Goal: Information Seeking & Learning: Check status

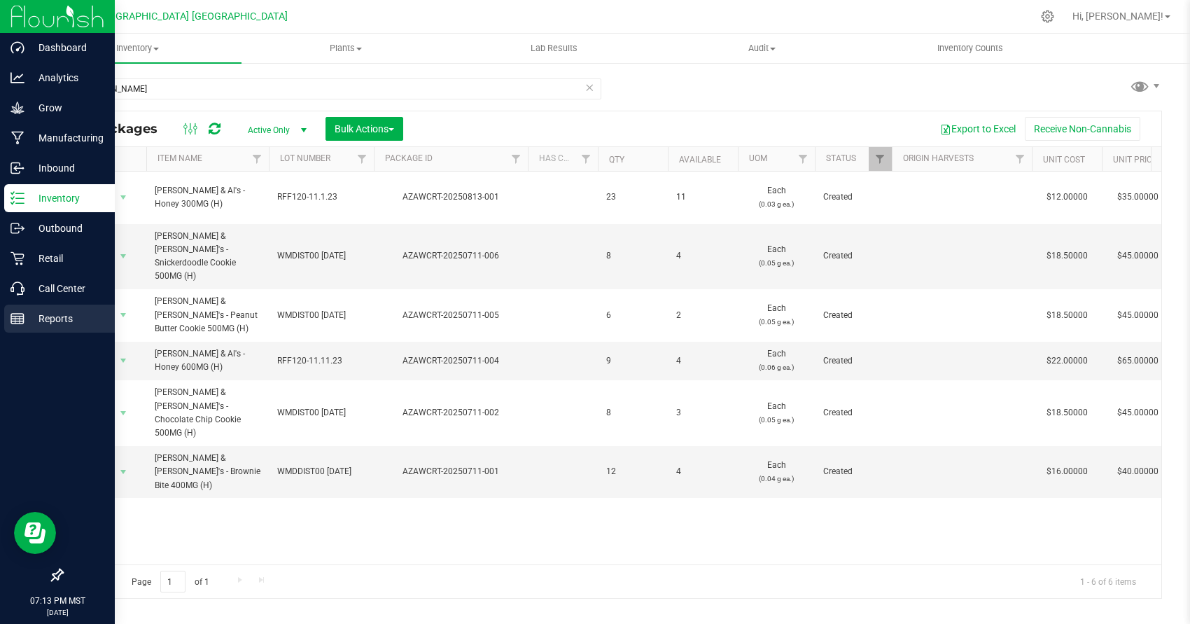
click at [20, 313] on icon at bounding box center [17, 318] width 14 height 14
click at [52, 239] on div "Outbound" at bounding box center [59, 228] width 111 height 28
click at [50, 254] on p "Retail" at bounding box center [66, 258] width 84 height 17
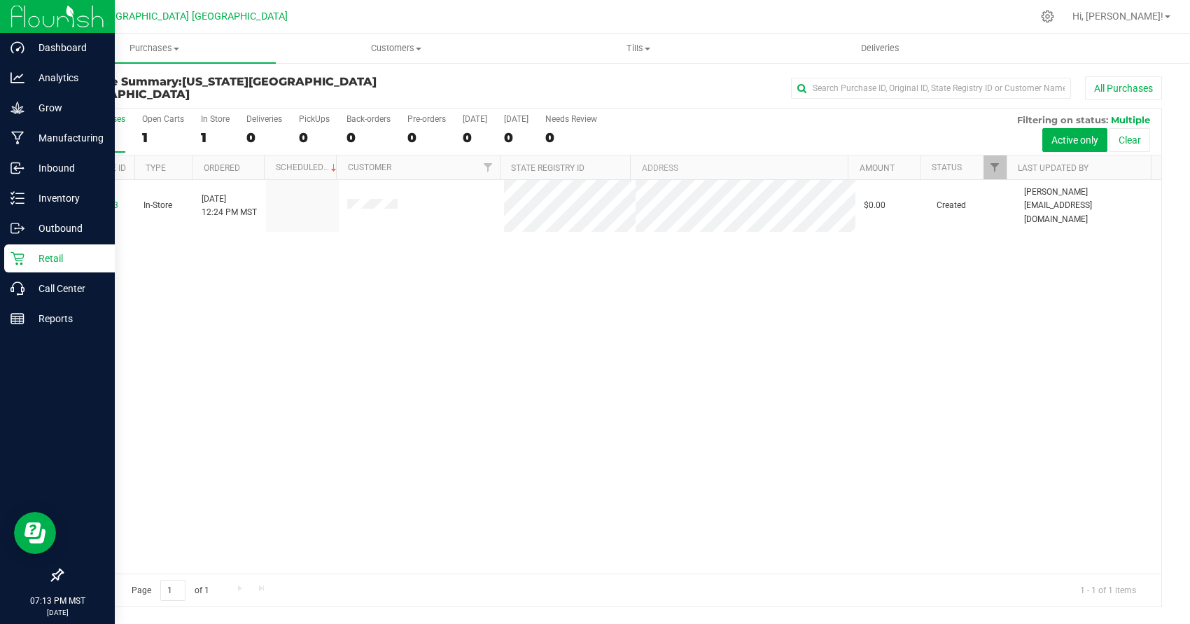
click at [59, 252] on p "Retail" at bounding box center [66, 258] width 84 height 17
click at [66, 328] on div "Reports" at bounding box center [59, 318] width 111 height 28
click at [1, 318] on link "Reports" at bounding box center [57, 319] width 115 height 30
click at [12, 318] on icon at bounding box center [17, 318] width 14 height 14
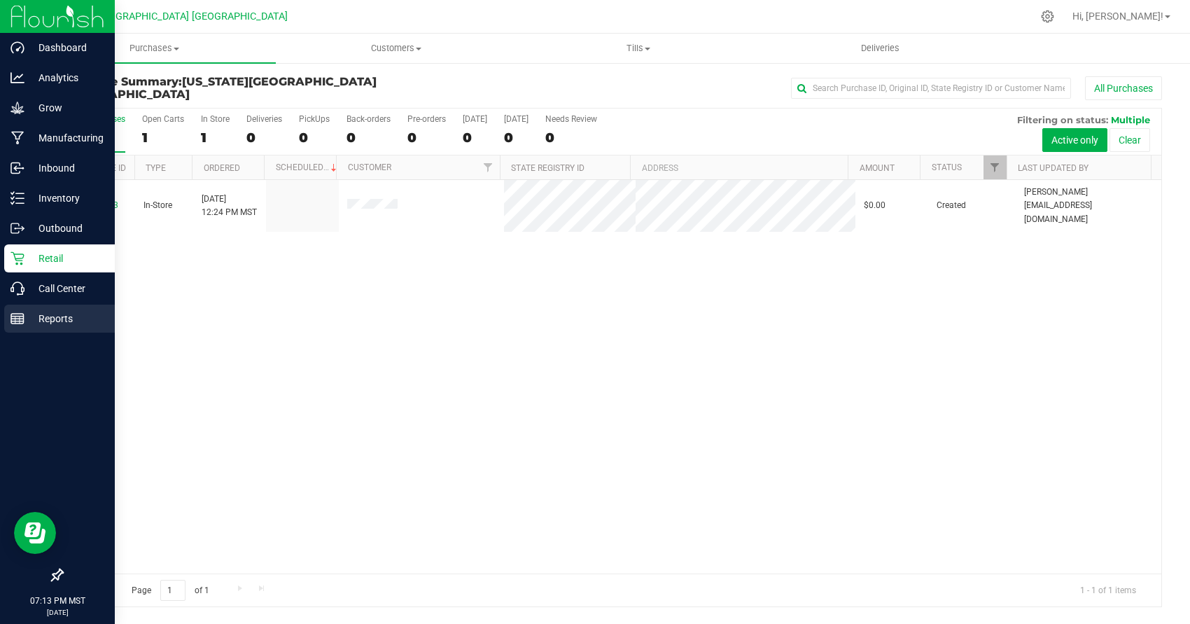
click at [22, 313] on icon at bounding box center [17, 318] width 14 height 14
click at [24, 316] on rect at bounding box center [17, 319] width 13 height 10
click at [25, 316] on p "Reports" at bounding box center [66, 318] width 84 height 17
click at [26, 317] on p "Reports" at bounding box center [66, 318] width 84 height 17
click at [28, 316] on p "Reports" at bounding box center [66, 318] width 84 height 17
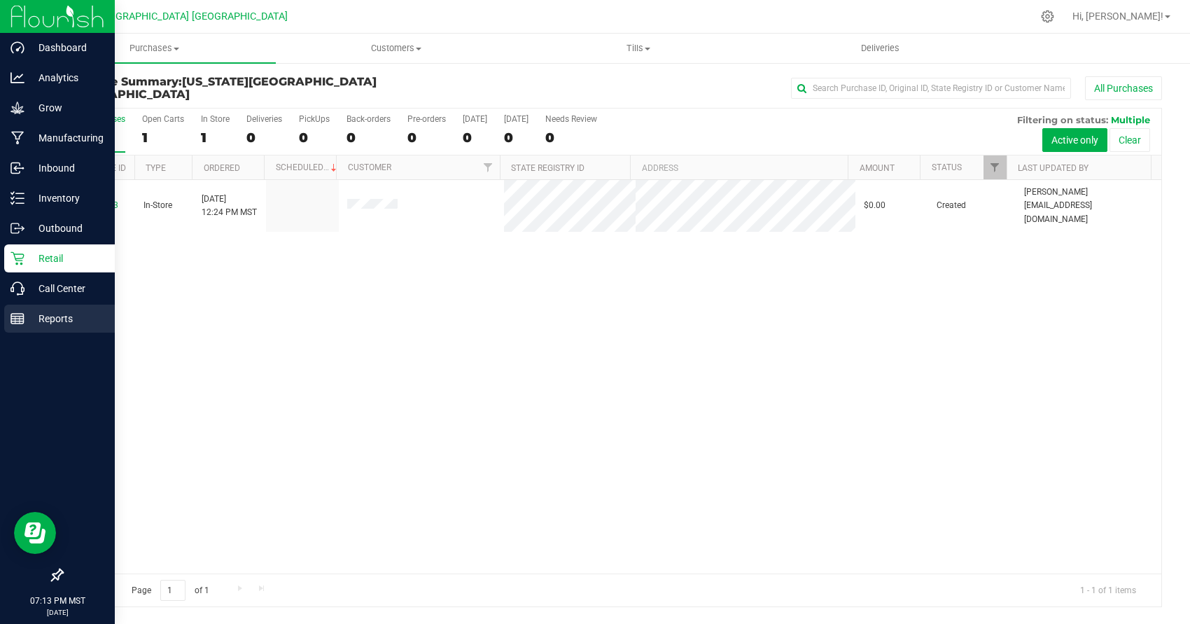
drag, startPoint x: 29, startPoint y: 313, endPoint x: 39, endPoint y: 313, distance: 9.8
click at [39, 313] on p "Reports" at bounding box center [66, 318] width 84 height 17
click at [38, 314] on p "Reports" at bounding box center [66, 318] width 84 height 17
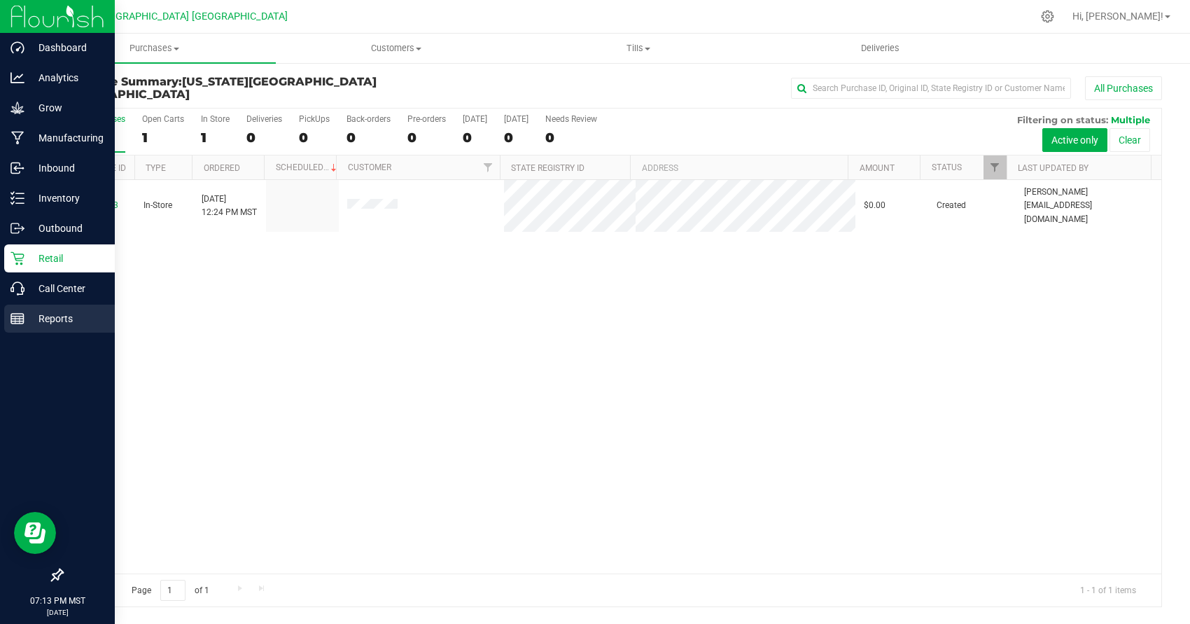
drag, startPoint x: 47, startPoint y: 327, endPoint x: 53, endPoint y: 323, distance: 7.6
click at [50, 325] on p "Reports" at bounding box center [66, 318] width 84 height 17
click at [53, 323] on p "Reports" at bounding box center [66, 318] width 84 height 17
click at [55, 322] on p "Reports" at bounding box center [66, 318] width 84 height 17
click at [55, 321] on p "Reports" at bounding box center [66, 318] width 84 height 17
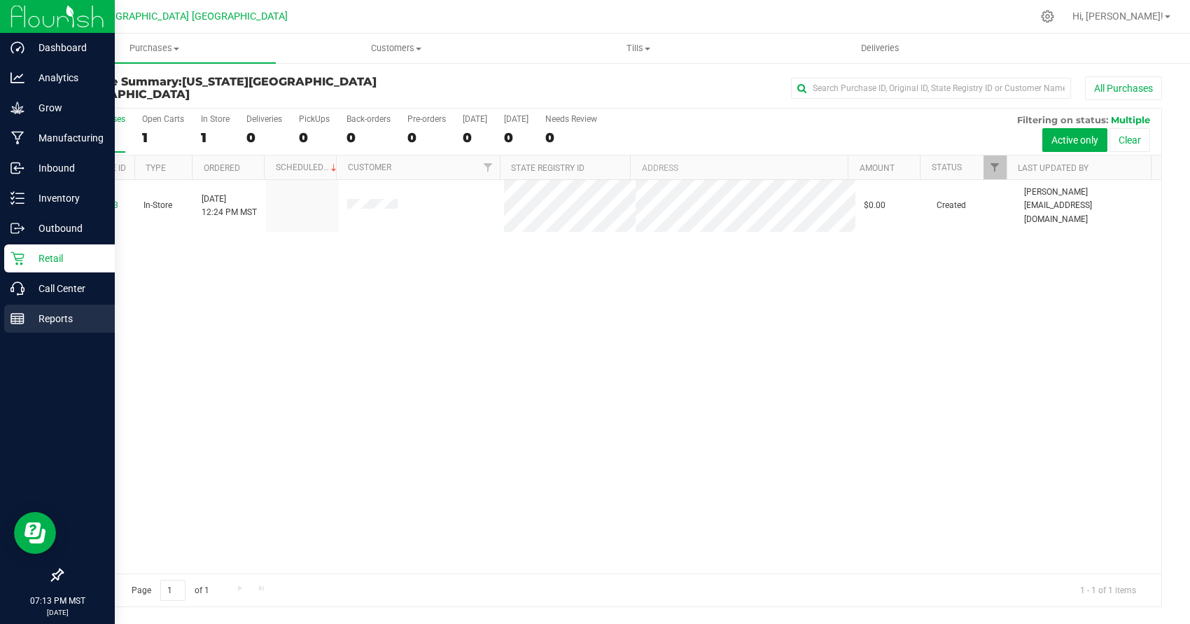
click at [55, 321] on p "Reports" at bounding box center [66, 318] width 84 height 17
click at [59, 323] on p "Reports" at bounding box center [66, 318] width 84 height 17
click at [62, 323] on p "Reports" at bounding box center [66, 318] width 84 height 17
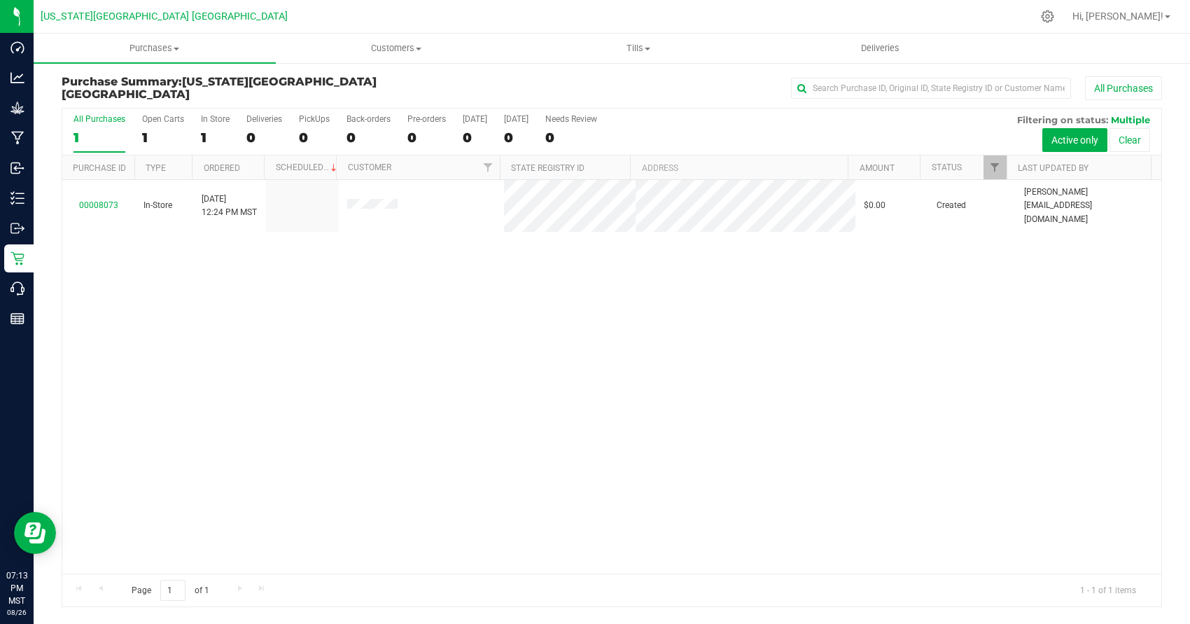
drag, startPoint x: 128, startPoint y: 329, endPoint x: 178, endPoint y: 328, distance: 49.7
click at [178, 328] on div "00008073 In-Store [DATE] 12:24 PM MST $0.00 Created [PERSON_NAME][EMAIL_ADDRESS…" at bounding box center [611, 376] width 1099 height 393
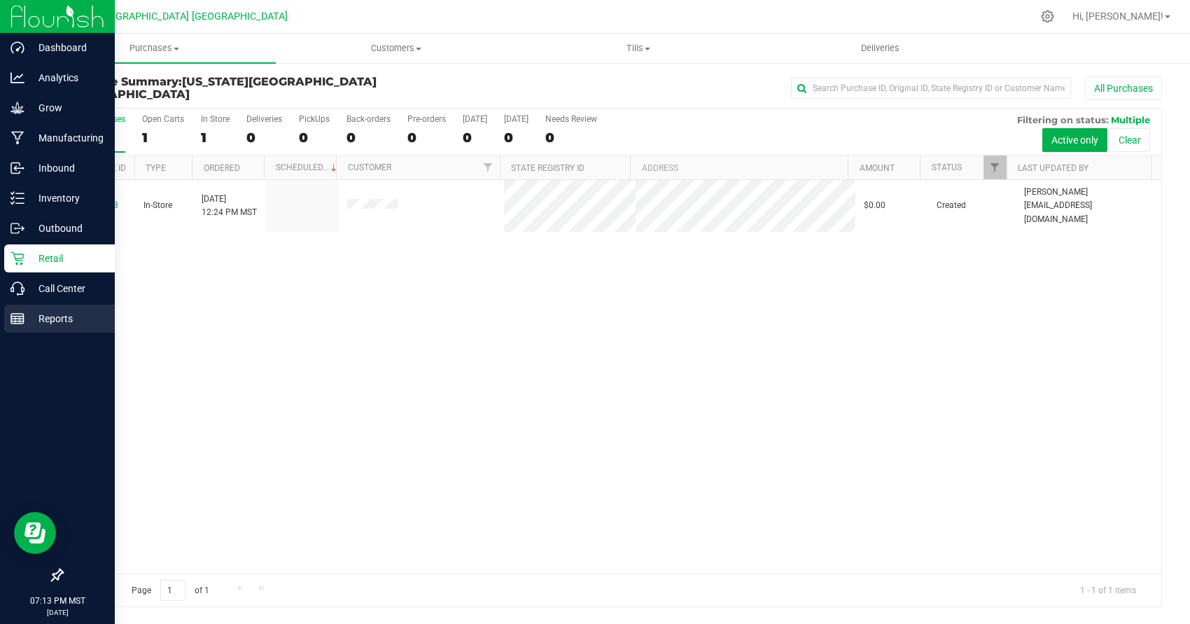
click at [28, 319] on p "Reports" at bounding box center [66, 318] width 84 height 17
click at [27, 318] on p "Reports" at bounding box center [66, 318] width 84 height 17
click at [40, 234] on p "Outbound" at bounding box center [66, 228] width 84 height 17
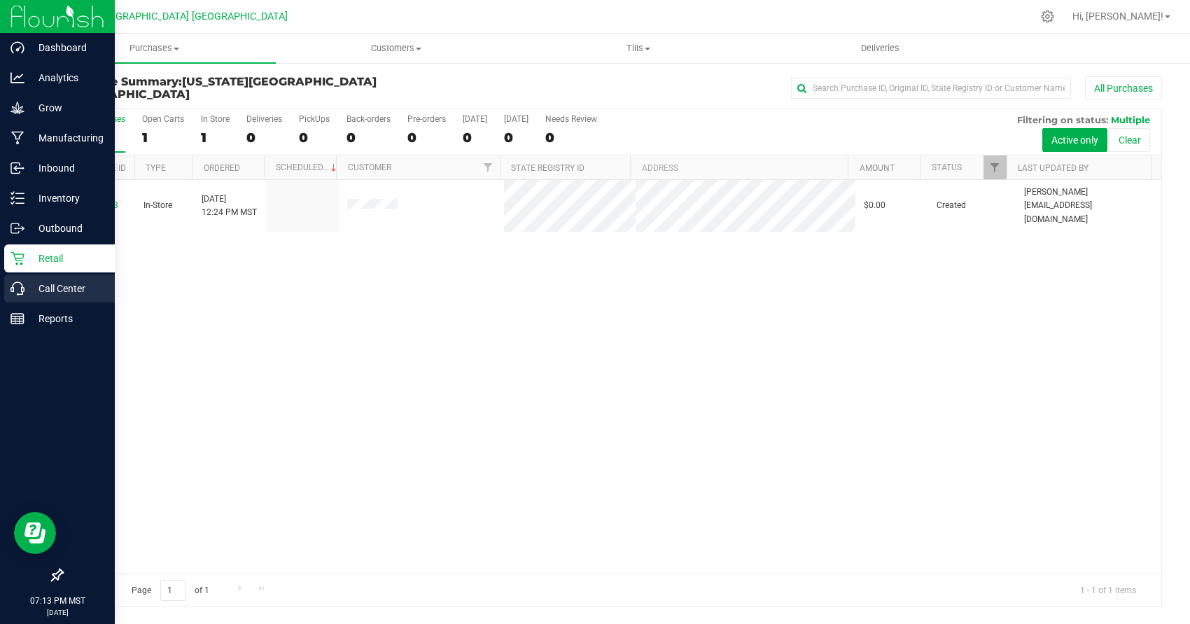
drag, startPoint x: 41, startPoint y: 278, endPoint x: 41, endPoint y: 293, distance: 14.7
click at [41, 279] on div "Call Center" at bounding box center [59, 288] width 111 height 28
click at [41, 293] on p "Call Center" at bounding box center [66, 288] width 84 height 17
click at [41, 292] on p "Call Center" at bounding box center [66, 288] width 84 height 17
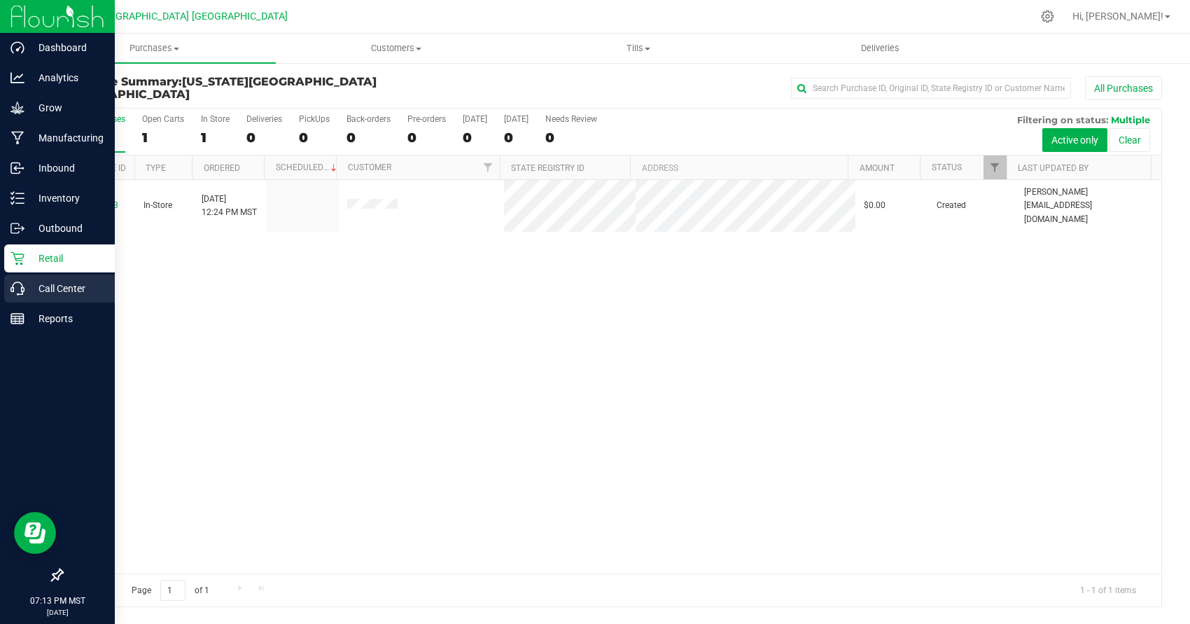
click at [41, 292] on p "Call Center" at bounding box center [66, 288] width 84 height 17
drag, startPoint x: 43, startPoint y: 288, endPoint x: 69, endPoint y: 255, distance: 41.9
click at [52, 275] on div "Call Center" at bounding box center [59, 288] width 111 height 28
click at [33, 318] on p "Reports" at bounding box center [66, 318] width 84 height 17
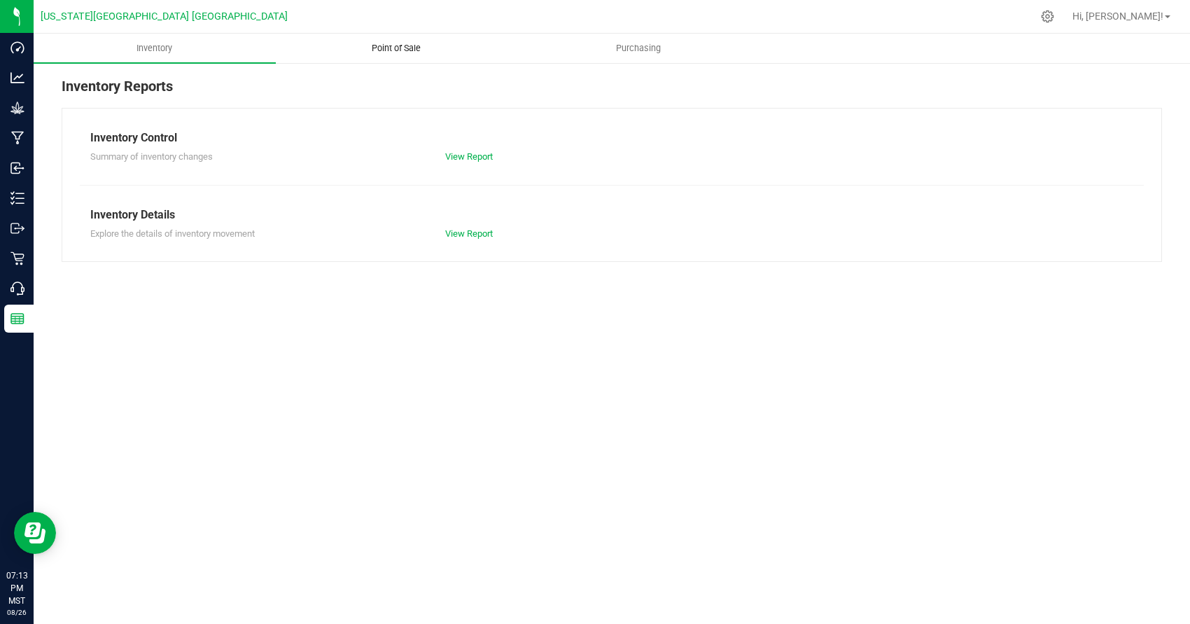
click at [422, 45] on span "Point of Sale" at bounding box center [396, 48] width 87 height 13
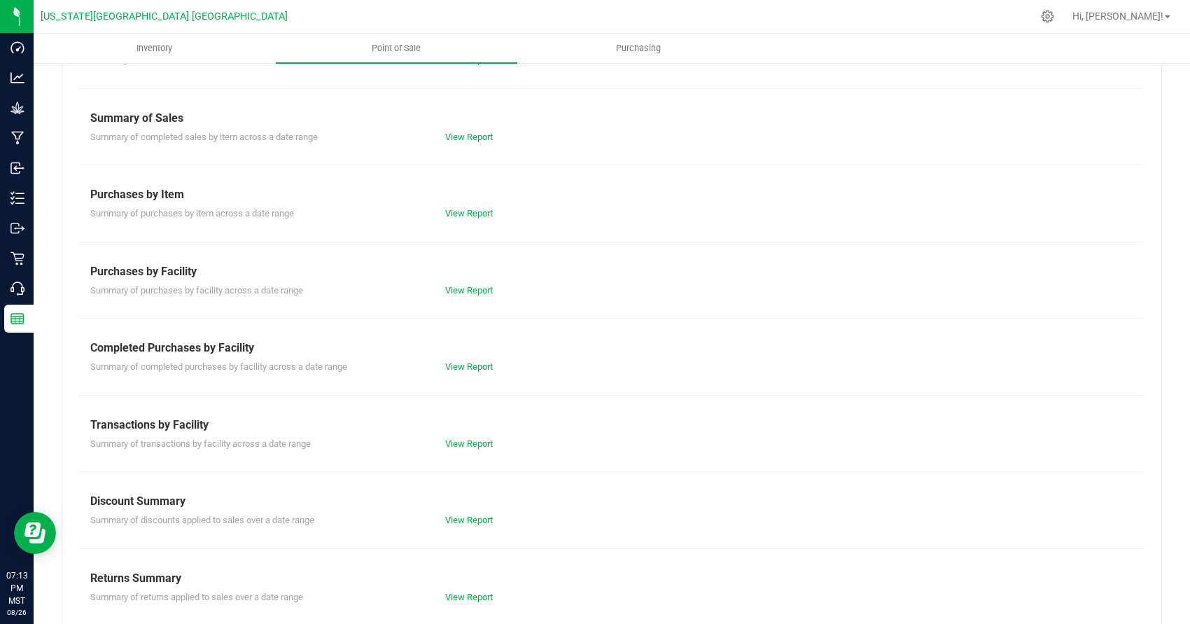
scroll to position [109, 0]
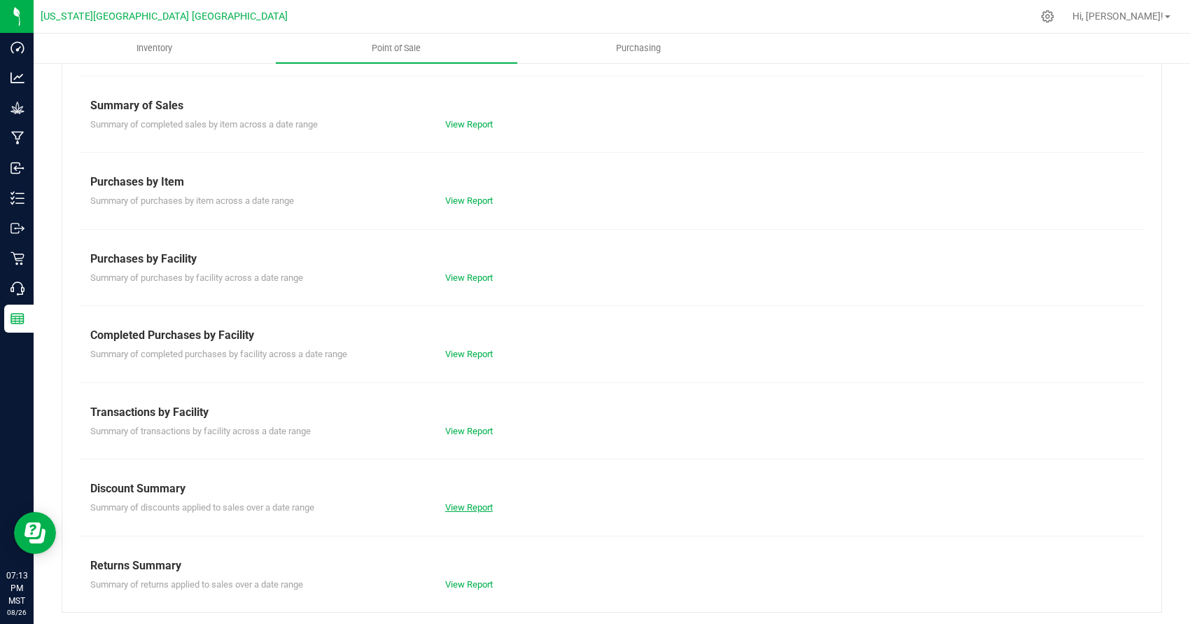
click at [475, 505] on link "View Report" at bounding box center [469, 507] width 48 height 10
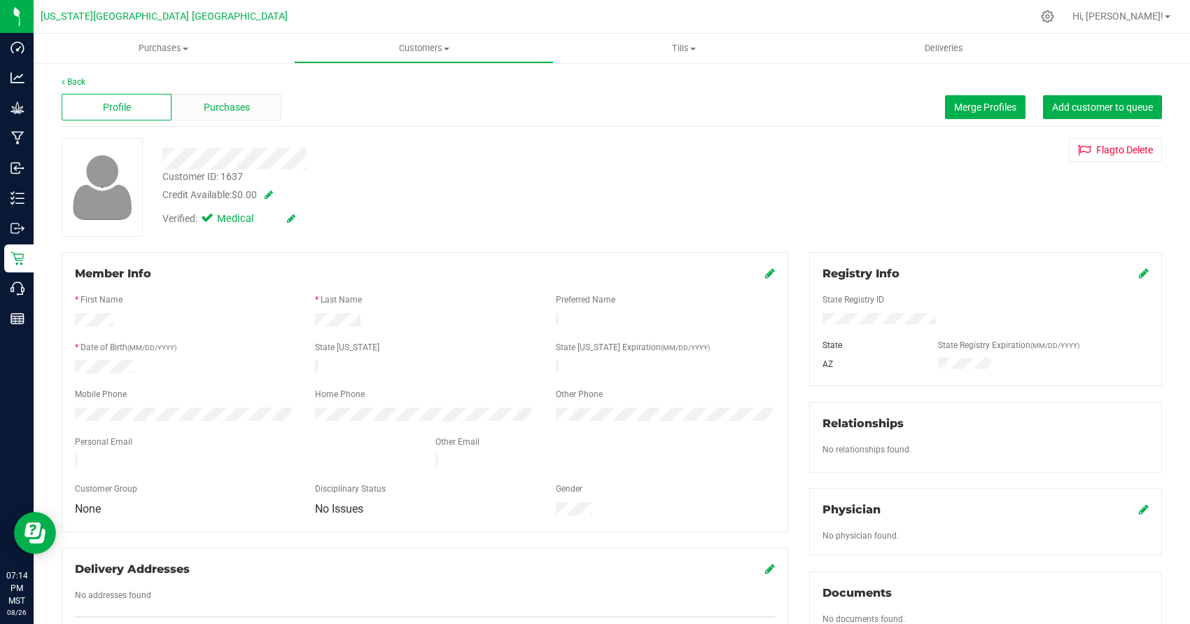
click at [216, 103] on span "Purchases" at bounding box center [227, 107] width 46 height 15
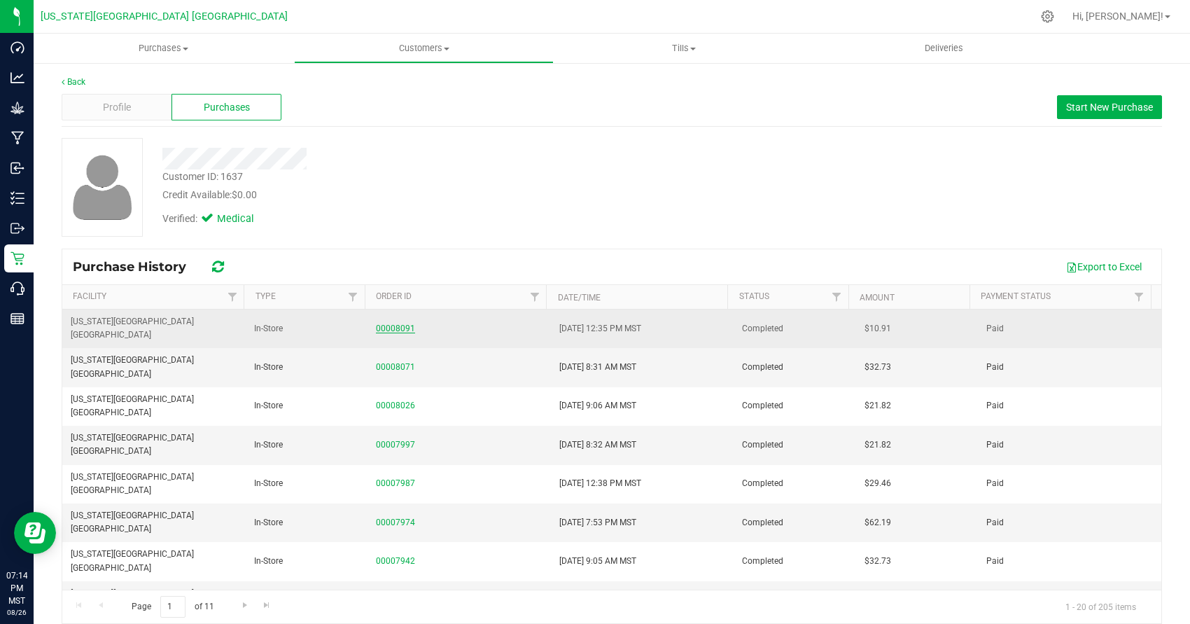
click at [385, 315] on td "00008091" at bounding box center [458, 328] width 183 height 38
click at [387, 323] on link "00008091" at bounding box center [395, 328] width 39 height 10
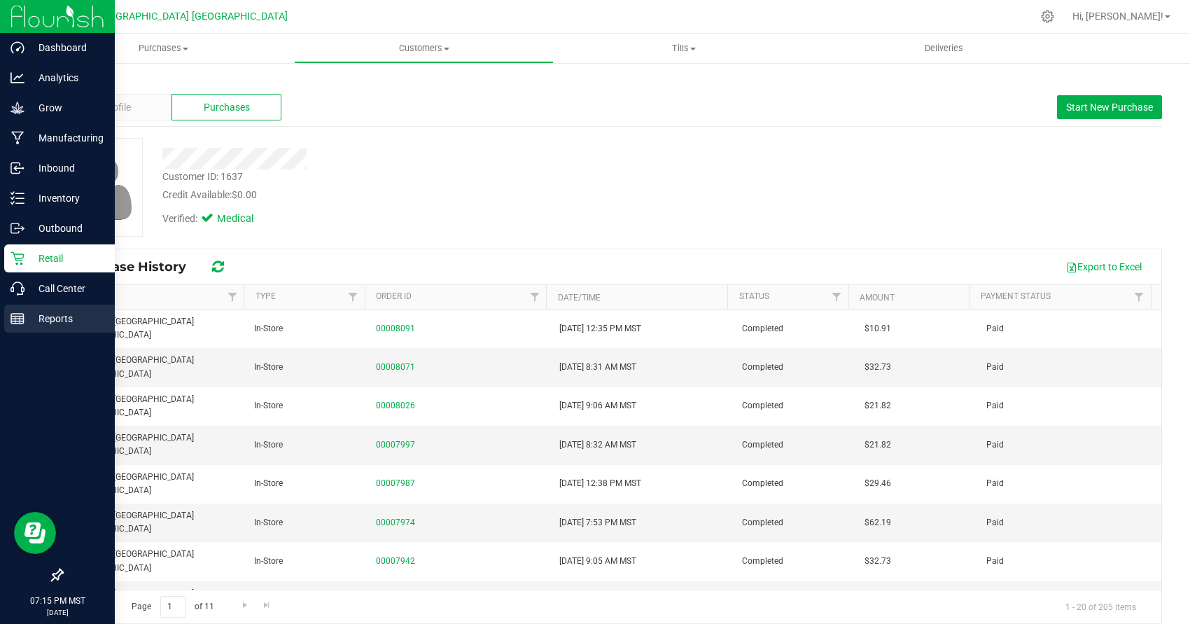
click at [25, 309] on div "Reports" at bounding box center [59, 318] width 111 height 28
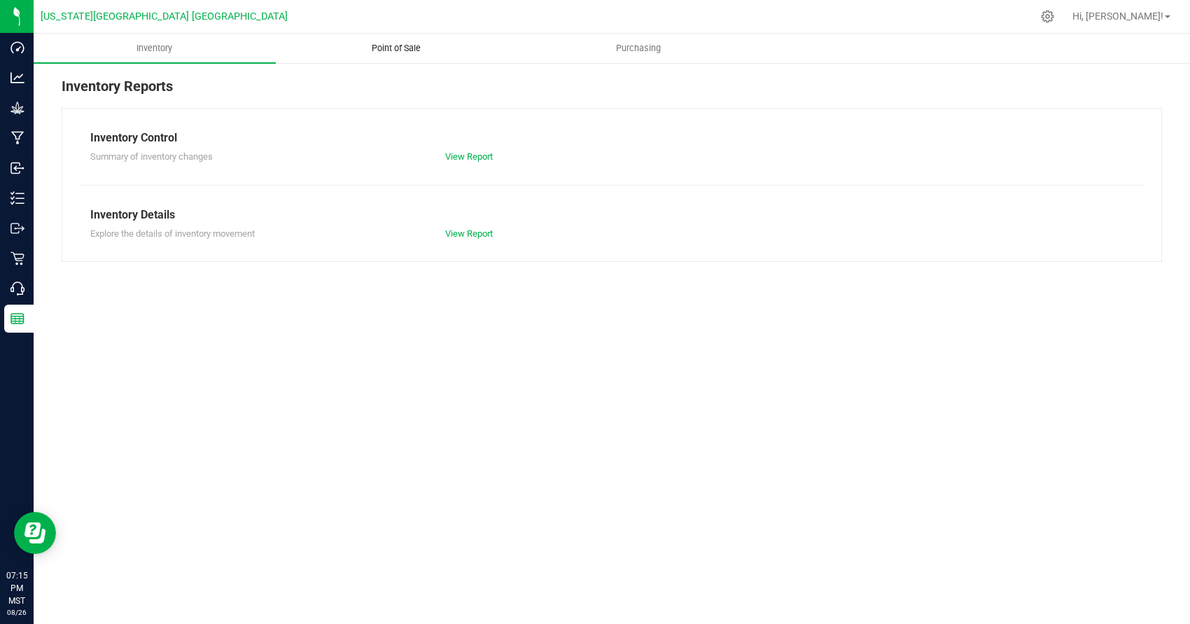
click at [407, 48] on span "Point of Sale" at bounding box center [396, 48] width 87 height 13
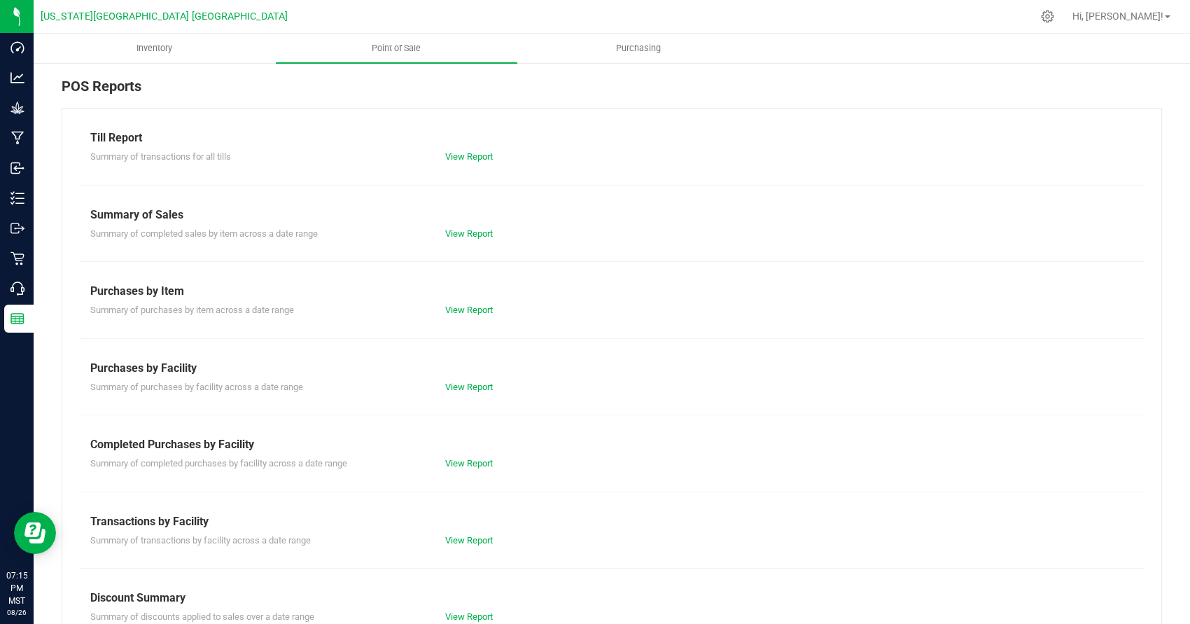
scroll to position [109, 0]
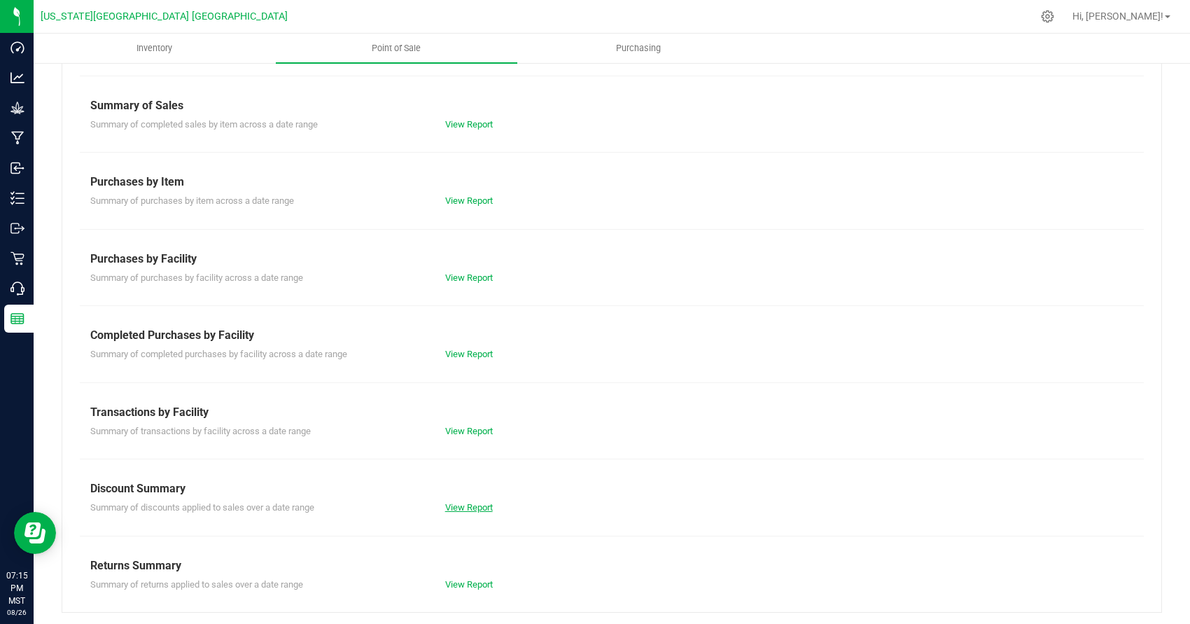
click at [468, 504] on link "View Report" at bounding box center [469, 507] width 48 height 10
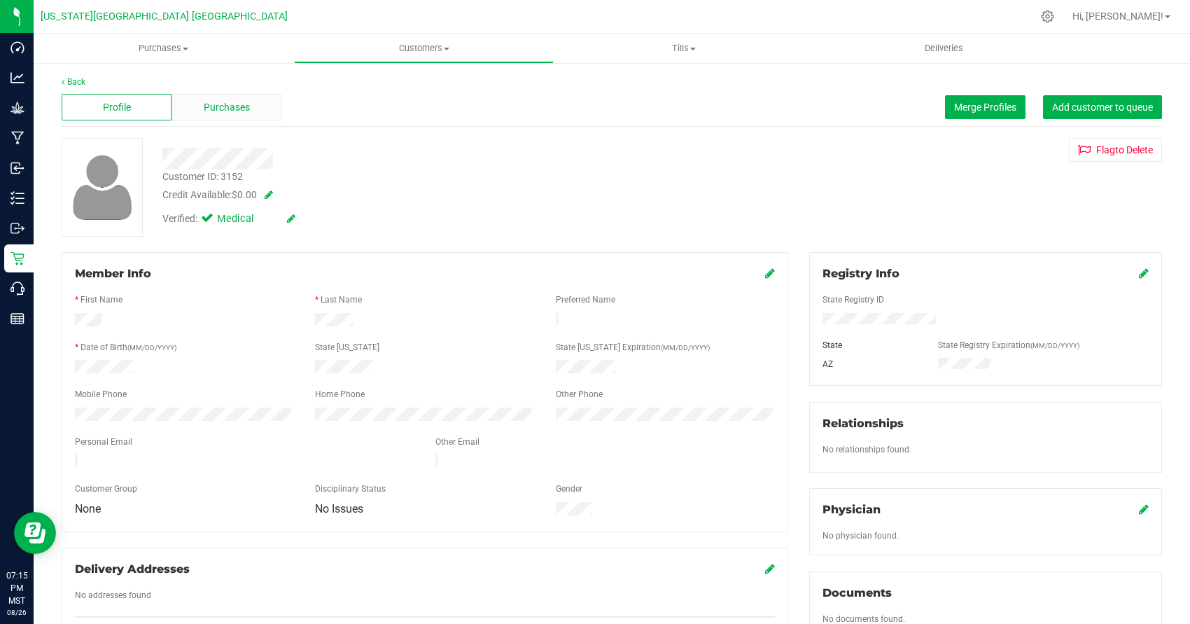
click at [231, 106] on span "Purchases" at bounding box center [227, 107] width 46 height 15
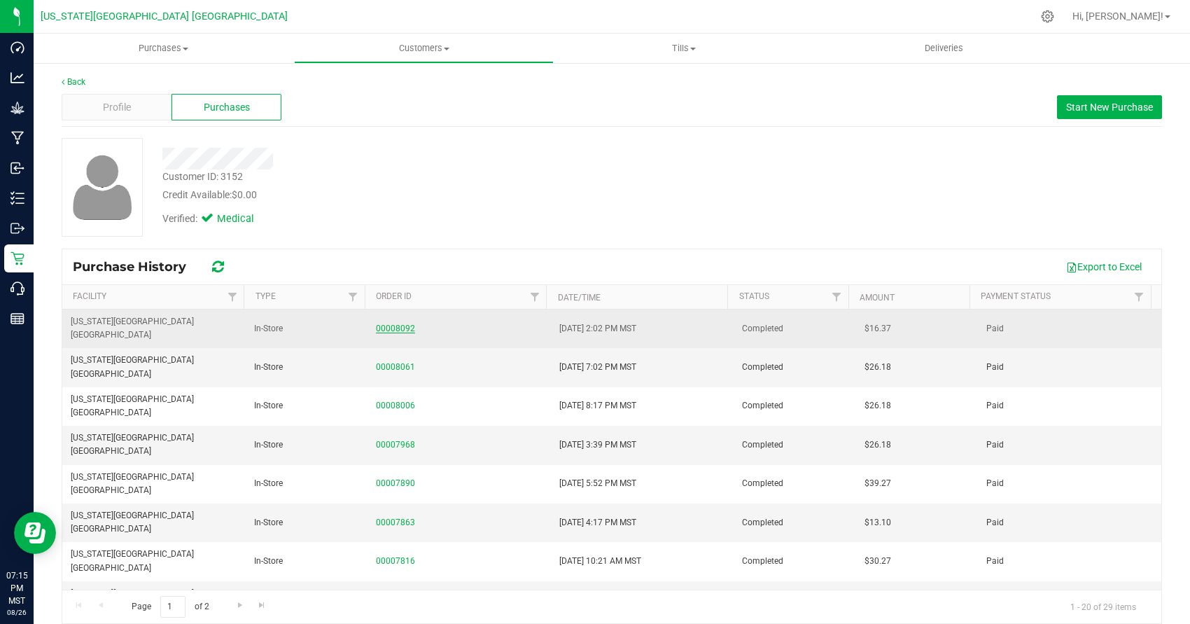
click at [395, 323] on link "00008092" at bounding box center [395, 328] width 39 height 10
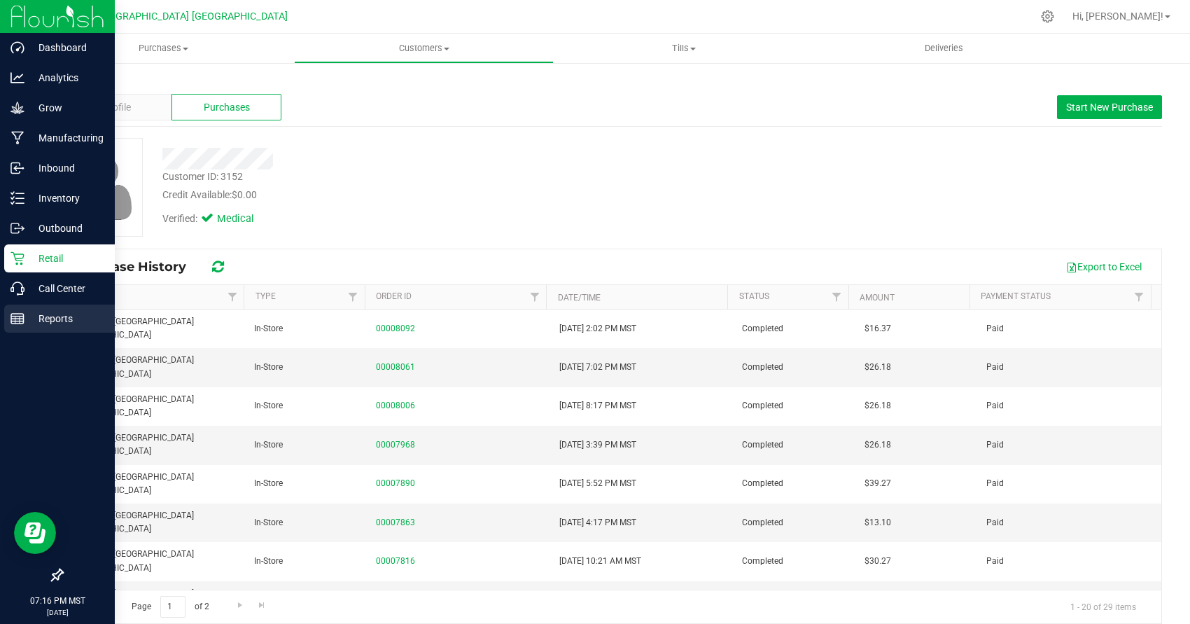
click at [8, 307] on div "Reports" at bounding box center [59, 318] width 111 height 28
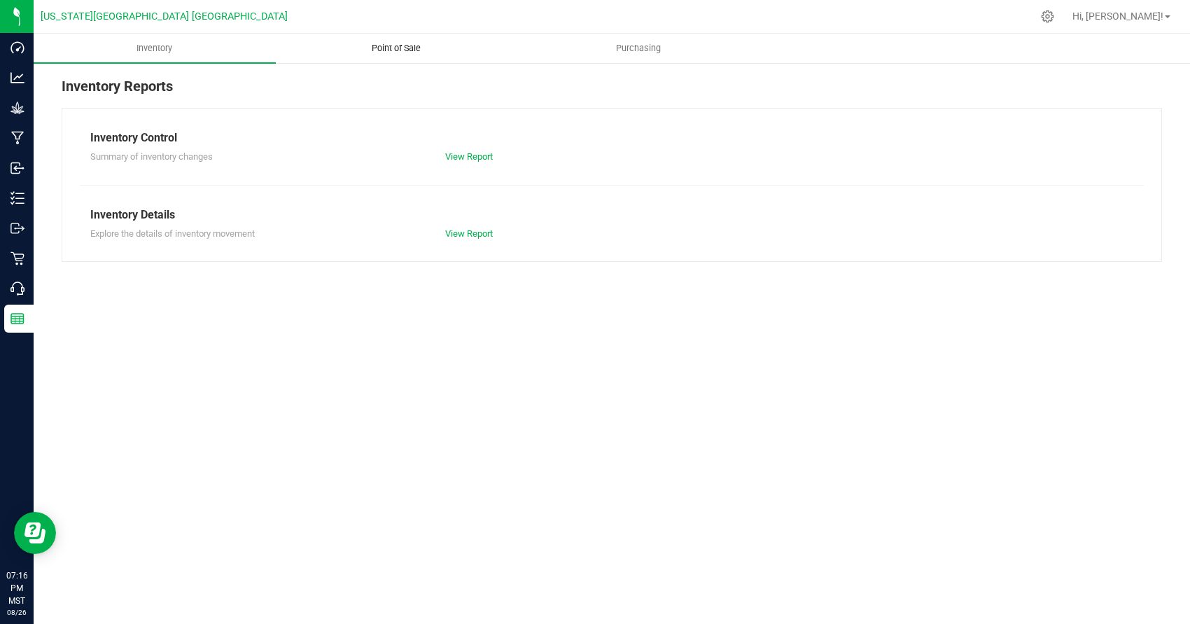
click at [402, 56] on uib-tab-heading "Point of Sale" at bounding box center [396, 48] width 241 height 28
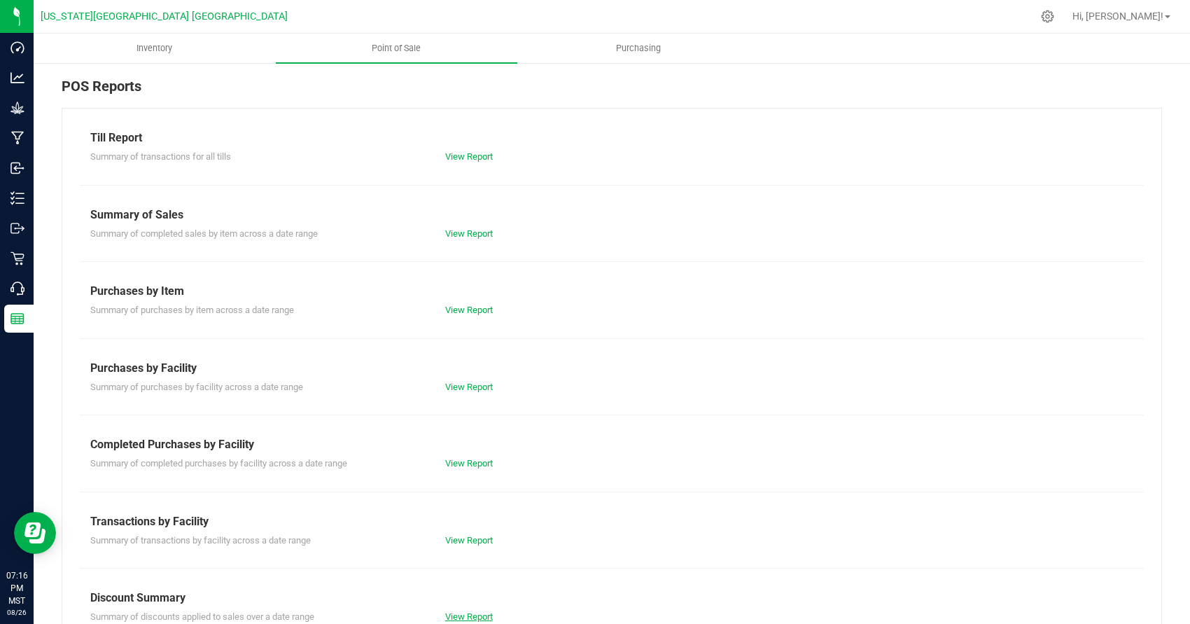
click at [465, 614] on link "View Report" at bounding box center [469, 616] width 48 height 10
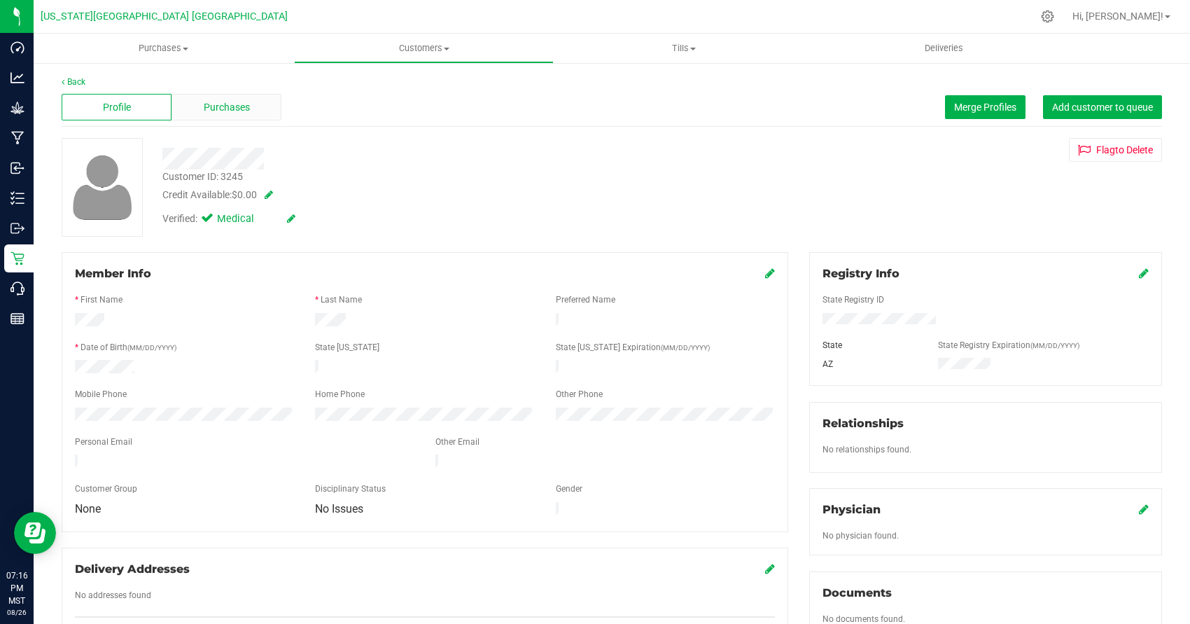
click at [220, 101] on span "Purchases" at bounding box center [227, 107] width 46 height 15
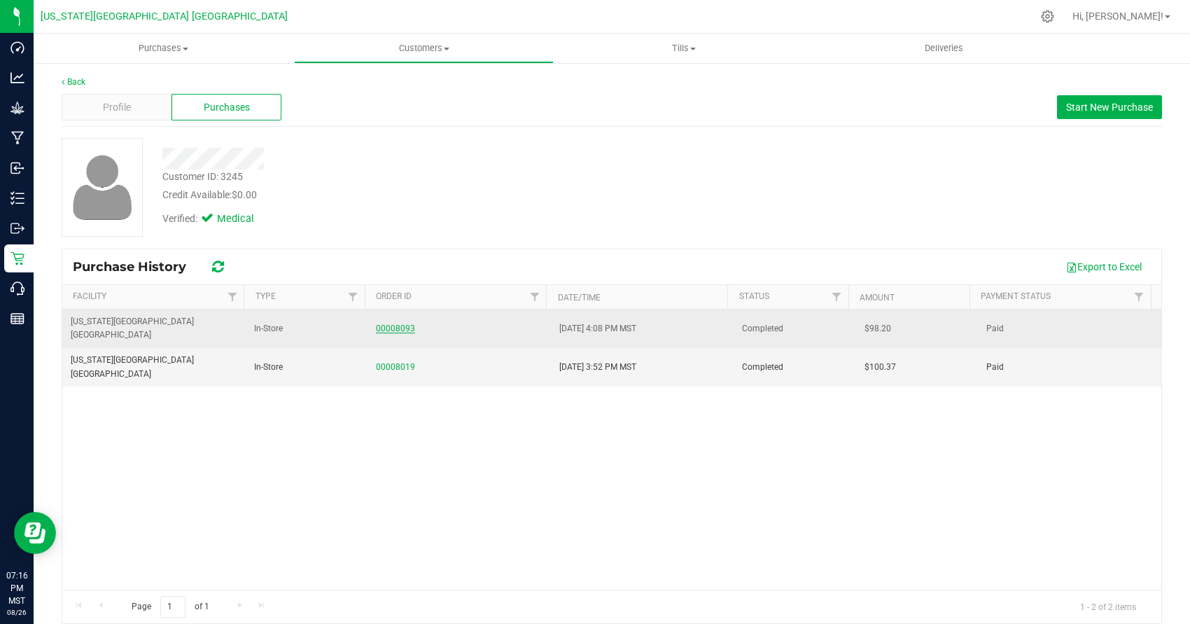
click at [395, 323] on link "00008093" at bounding box center [395, 328] width 39 height 10
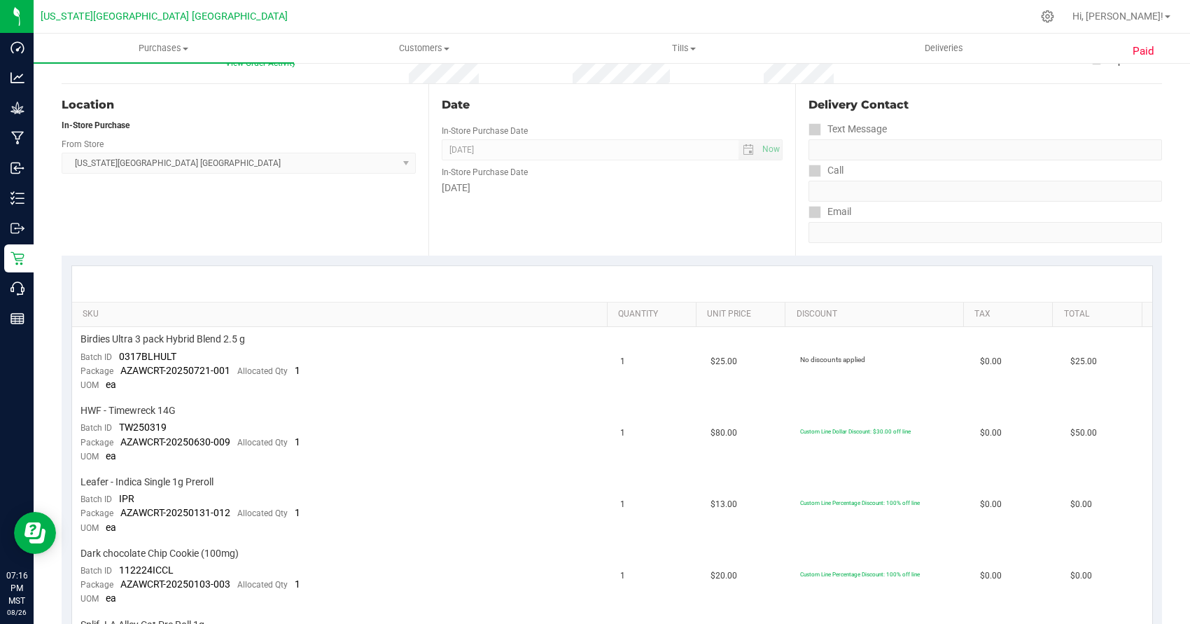
scroll to position [279, 0]
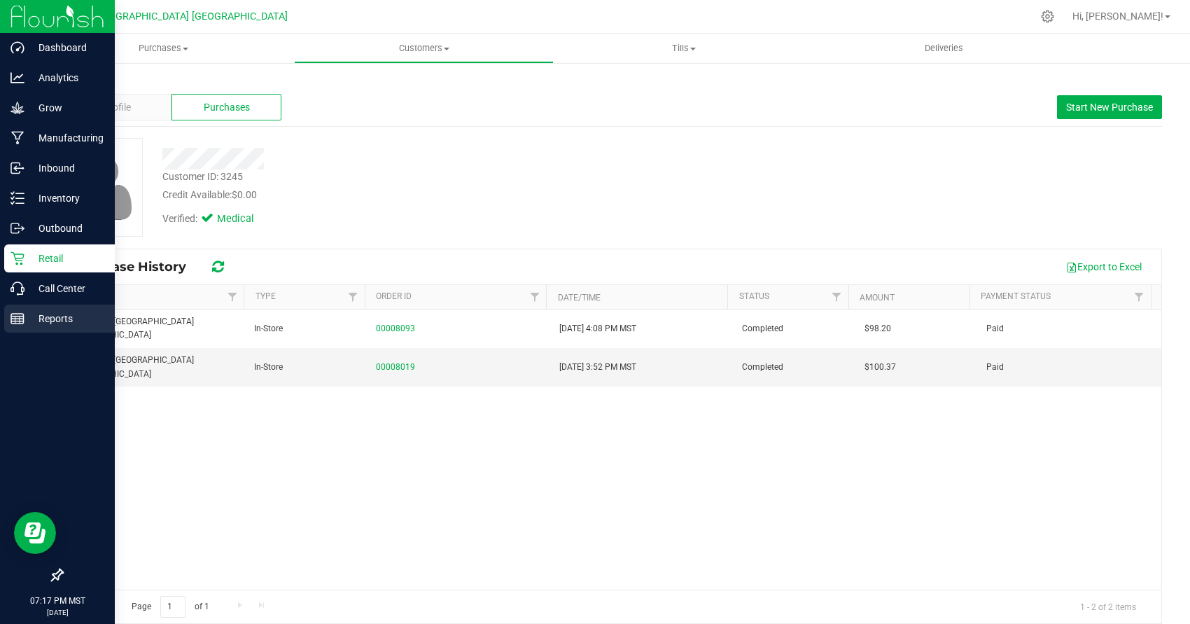
click at [31, 324] on p "Reports" at bounding box center [66, 318] width 84 height 17
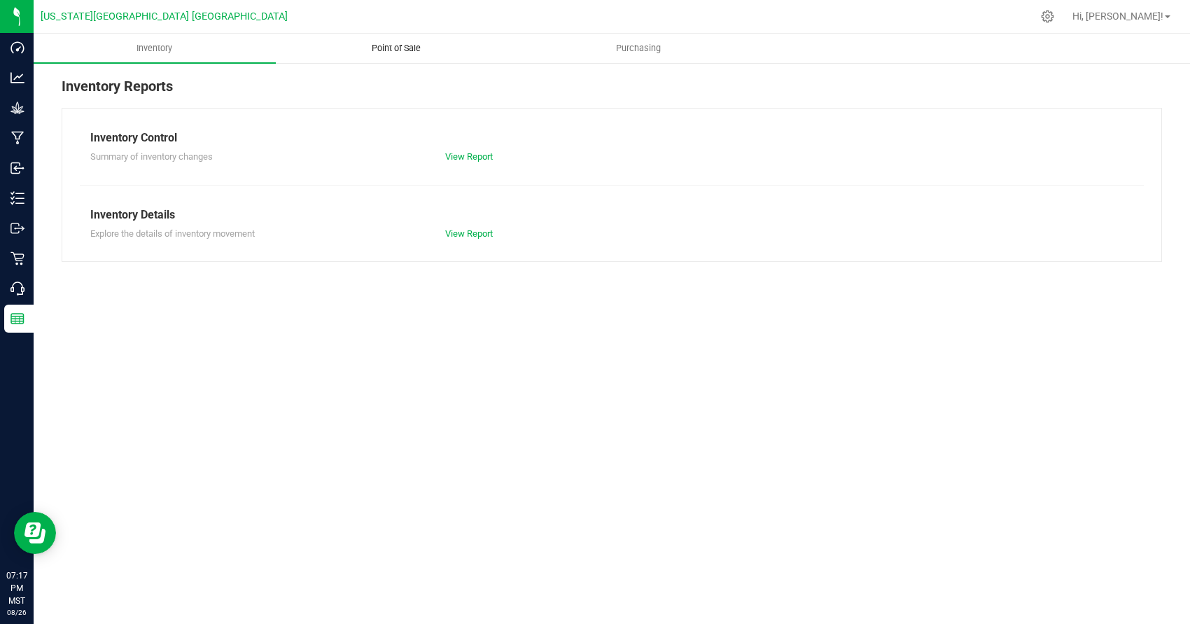
click at [413, 49] on span "Point of Sale" at bounding box center [396, 48] width 87 height 13
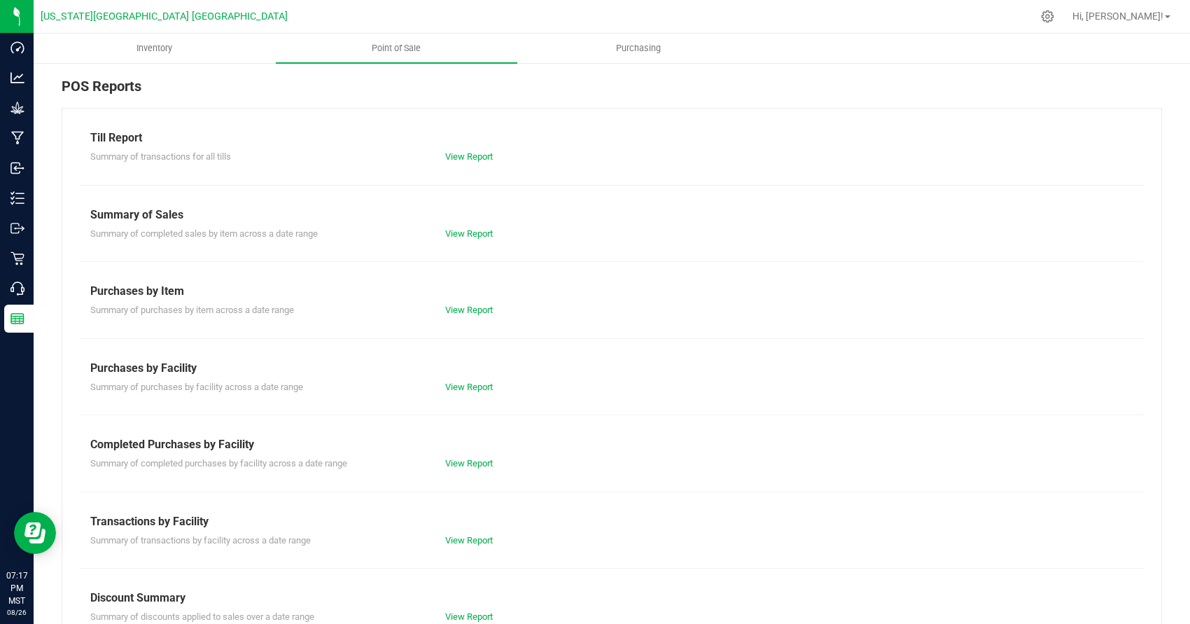
click at [476, 610] on div "View Report" at bounding box center [523, 617] width 177 height 14
click at [476, 612] on link "View Report" at bounding box center [469, 616] width 48 height 10
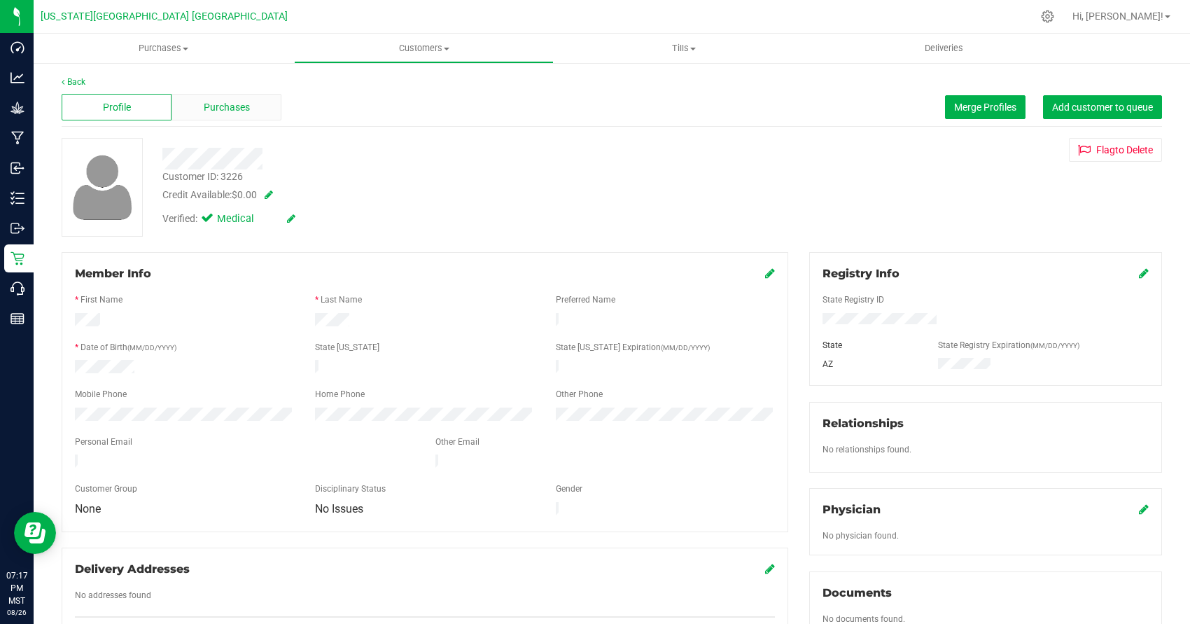
click at [248, 106] on span "Purchases" at bounding box center [227, 107] width 46 height 15
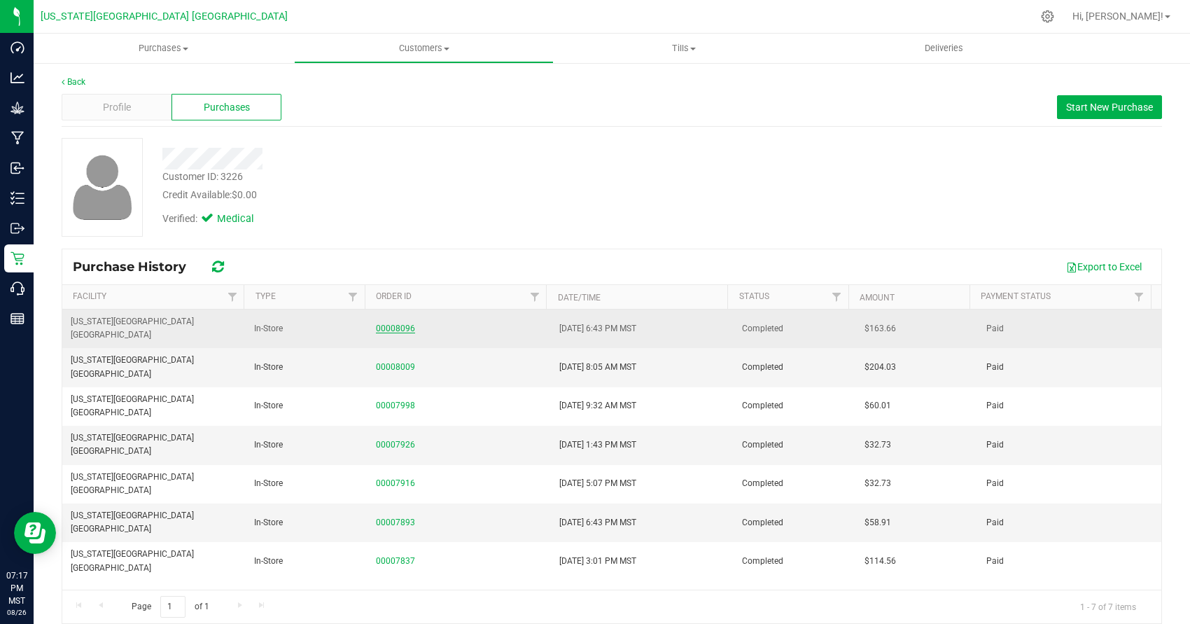
click at [381, 323] on link "00008096" at bounding box center [395, 328] width 39 height 10
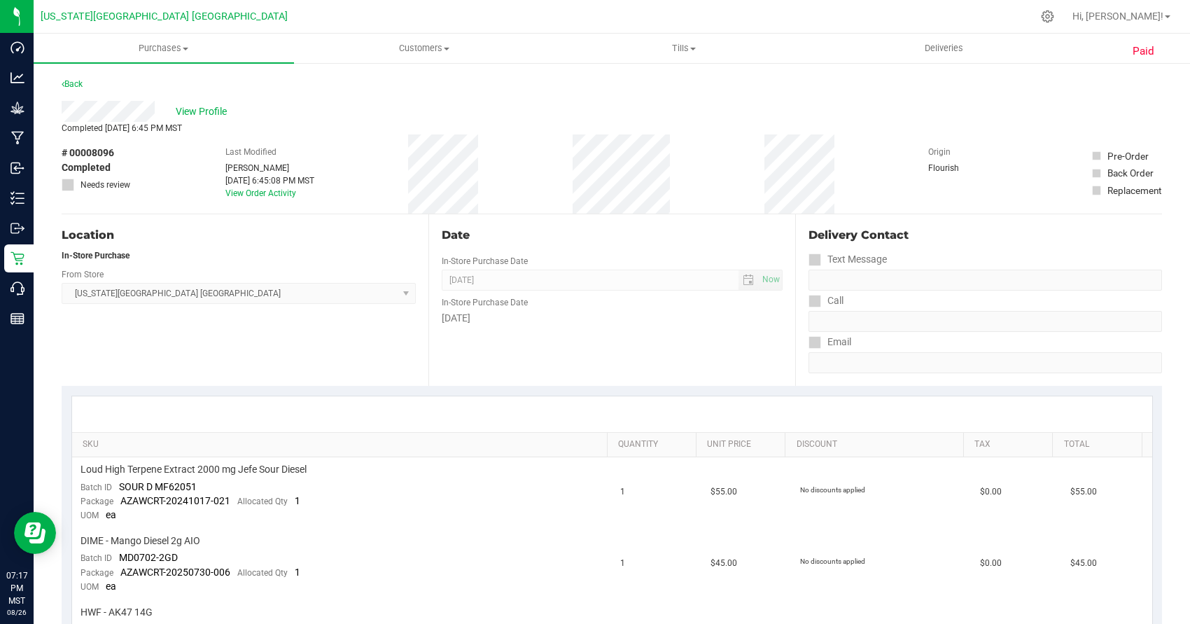
scroll to position [298, 0]
